Goal: Task Accomplishment & Management: Use online tool/utility

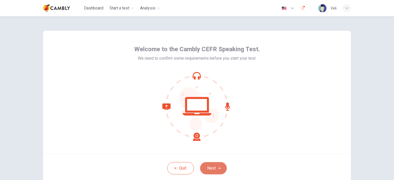
click at [206, 168] on button "Next" at bounding box center [213, 168] width 27 height 12
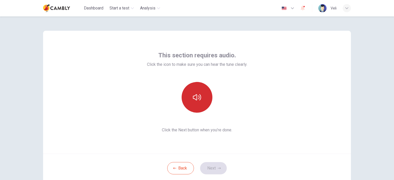
click at [195, 98] on icon "button" at bounding box center [197, 97] width 8 height 8
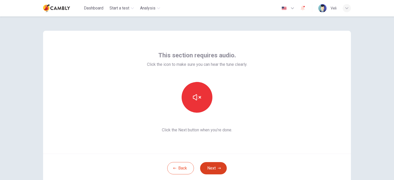
click at [213, 169] on button "Next" at bounding box center [213, 168] width 27 height 12
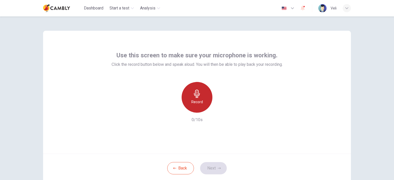
click at [192, 102] on h6 "Record" at bounding box center [197, 102] width 12 height 6
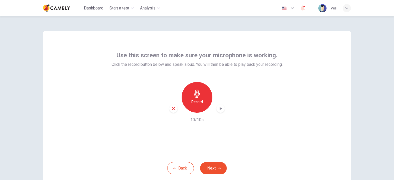
click at [197, 97] on icon "button" at bounding box center [197, 94] width 8 height 8
click at [196, 97] on icon "button" at bounding box center [197, 94] width 8 height 8
click at [218, 106] on icon "button" at bounding box center [220, 108] width 5 height 5
click at [215, 168] on button "Next" at bounding box center [213, 168] width 27 height 12
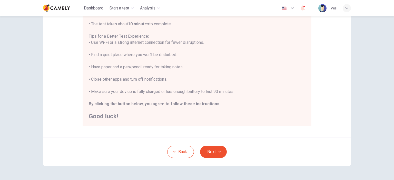
scroll to position [103, 0]
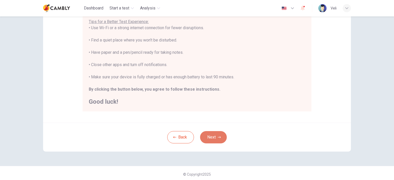
click at [216, 138] on button "Next" at bounding box center [213, 137] width 27 height 12
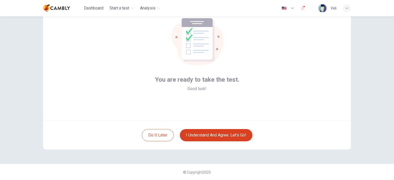
click at [214, 135] on button "I understand and agree. Let’s go!" at bounding box center [216, 135] width 73 height 12
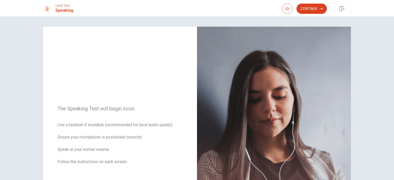
click at [306, 7] on button "Continue" at bounding box center [311, 9] width 30 height 10
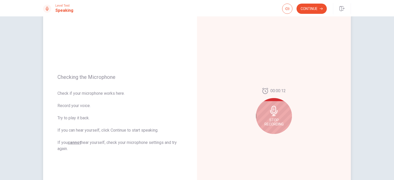
scroll to position [26, 0]
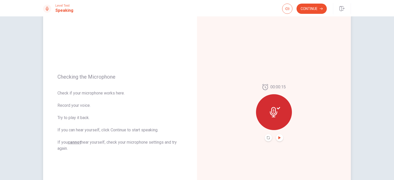
click at [278, 138] on icon "Play Audio" at bounding box center [279, 137] width 2 height 3
click at [308, 7] on button "Continue" at bounding box center [311, 9] width 30 height 10
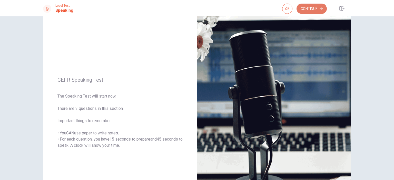
click at [315, 10] on button "Continue" at bounding box center [311, 9] width 30 height 10
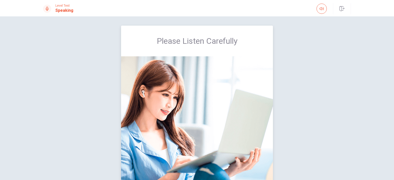
scroll to position [0, 0]
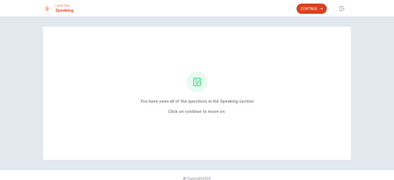
click at [312, 8] on button "Continue" at bounding box center [311, 9] width 30 height 10
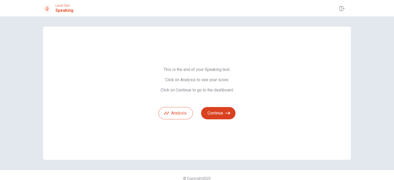
click at [222, 112] on button "Continue" at bounding box center [218, 113] width 34 height 12
